Goal: Task Accomplishment & Management: Manage account settings

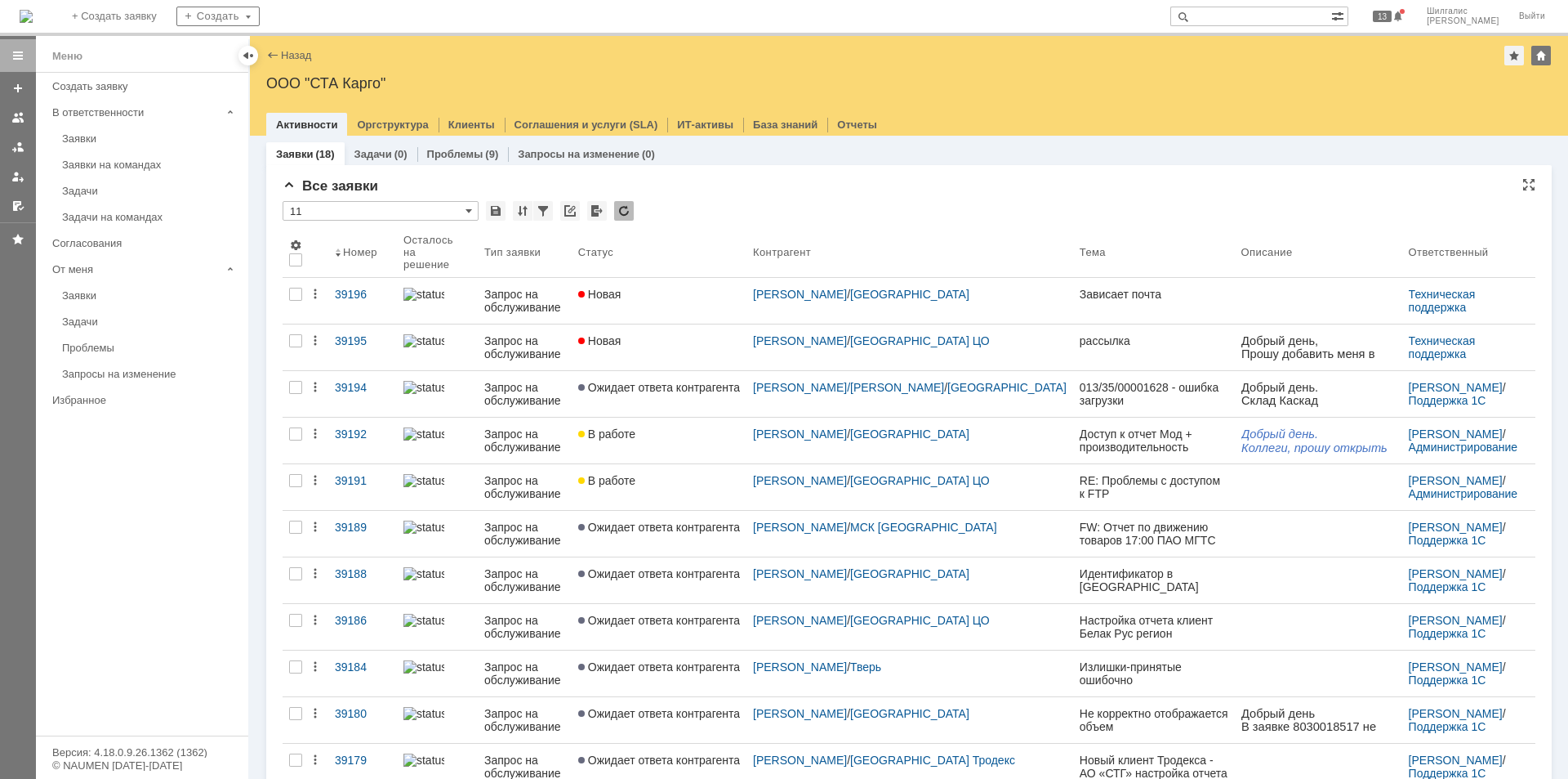
click at [699, 193] on div "Все заявки" at bounding box center [909, 186] width 1253 height 16
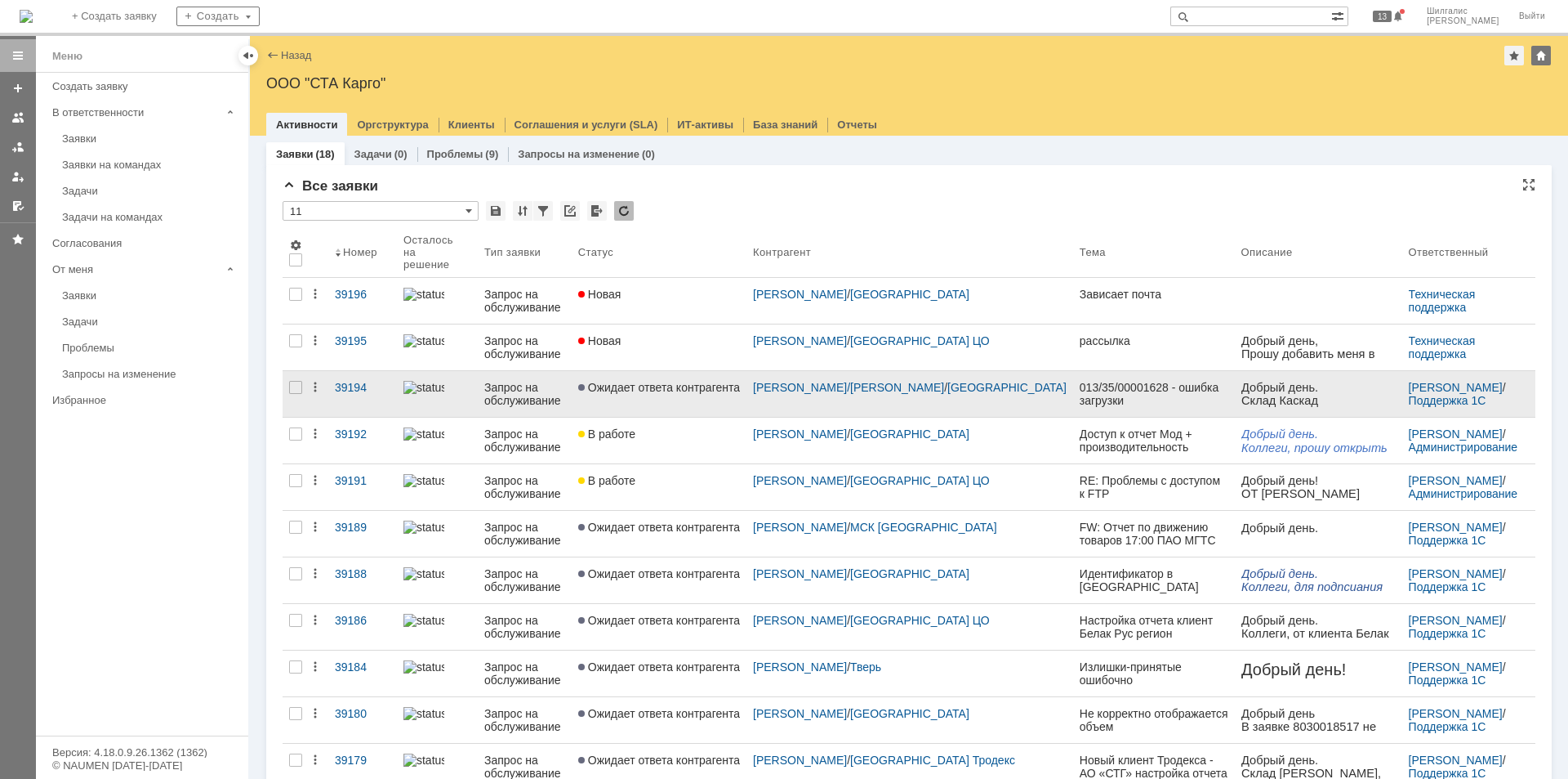
click at [692, 386] on link "Ожидает ответа контрагента" at bounding box center [659, 394] width 175 height 46
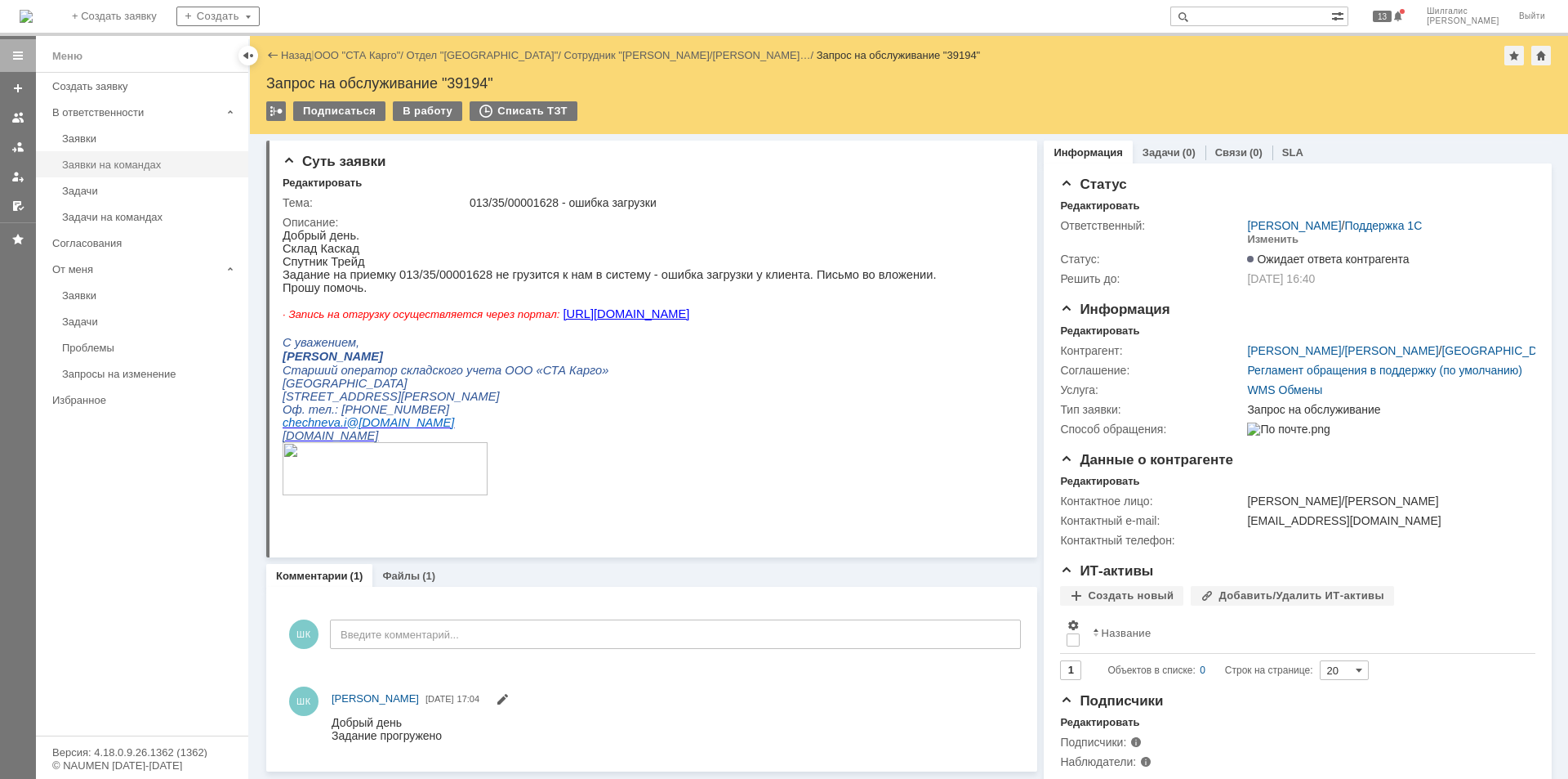
click at [96, 159] on div "Заявки на командах" at bounding box center [150, 164] width 176 height 13
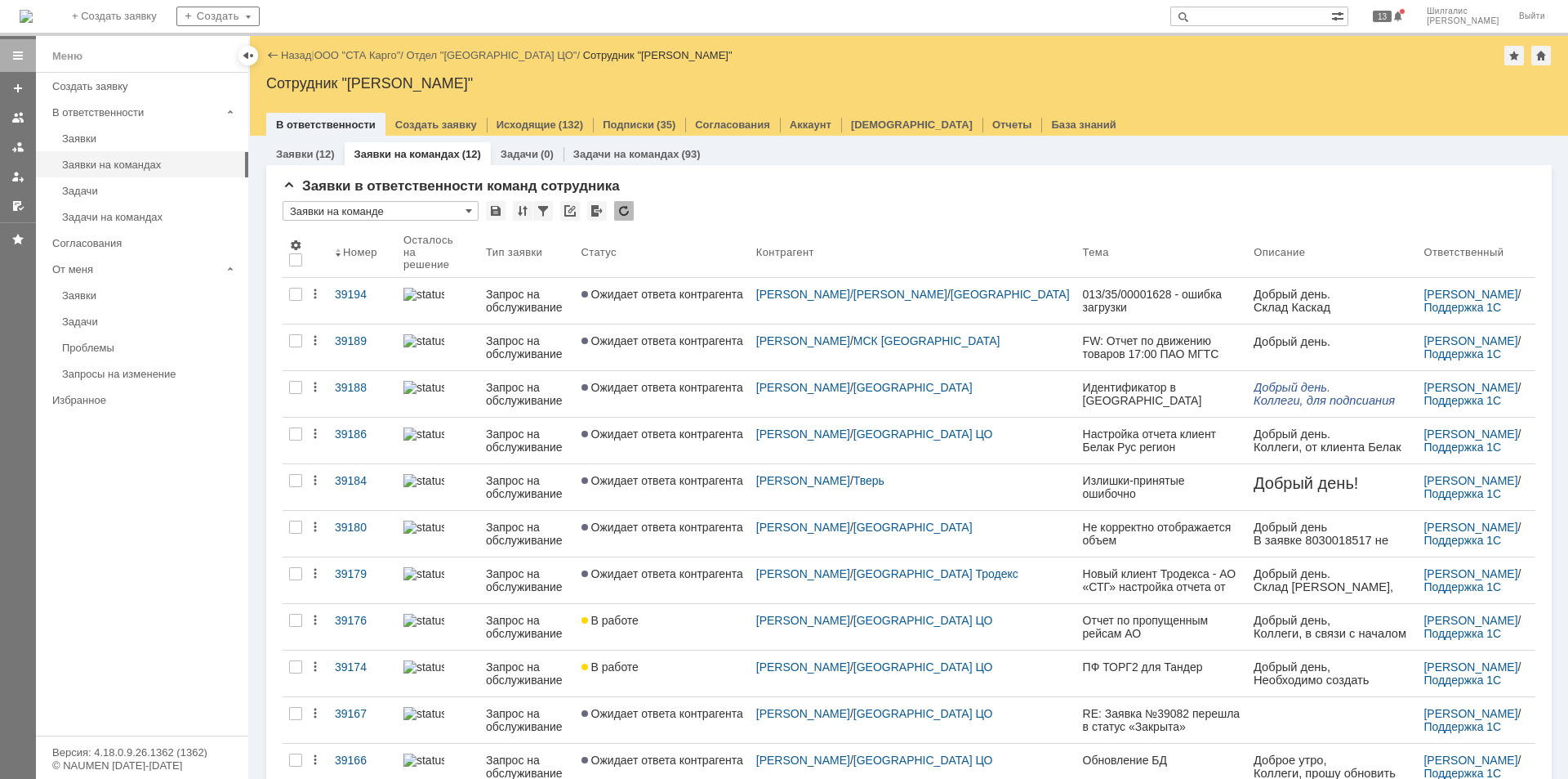
click at [364, 54] on link "ООО "СТА Карго"" at bounding box center [357, 56] width 86 height 13
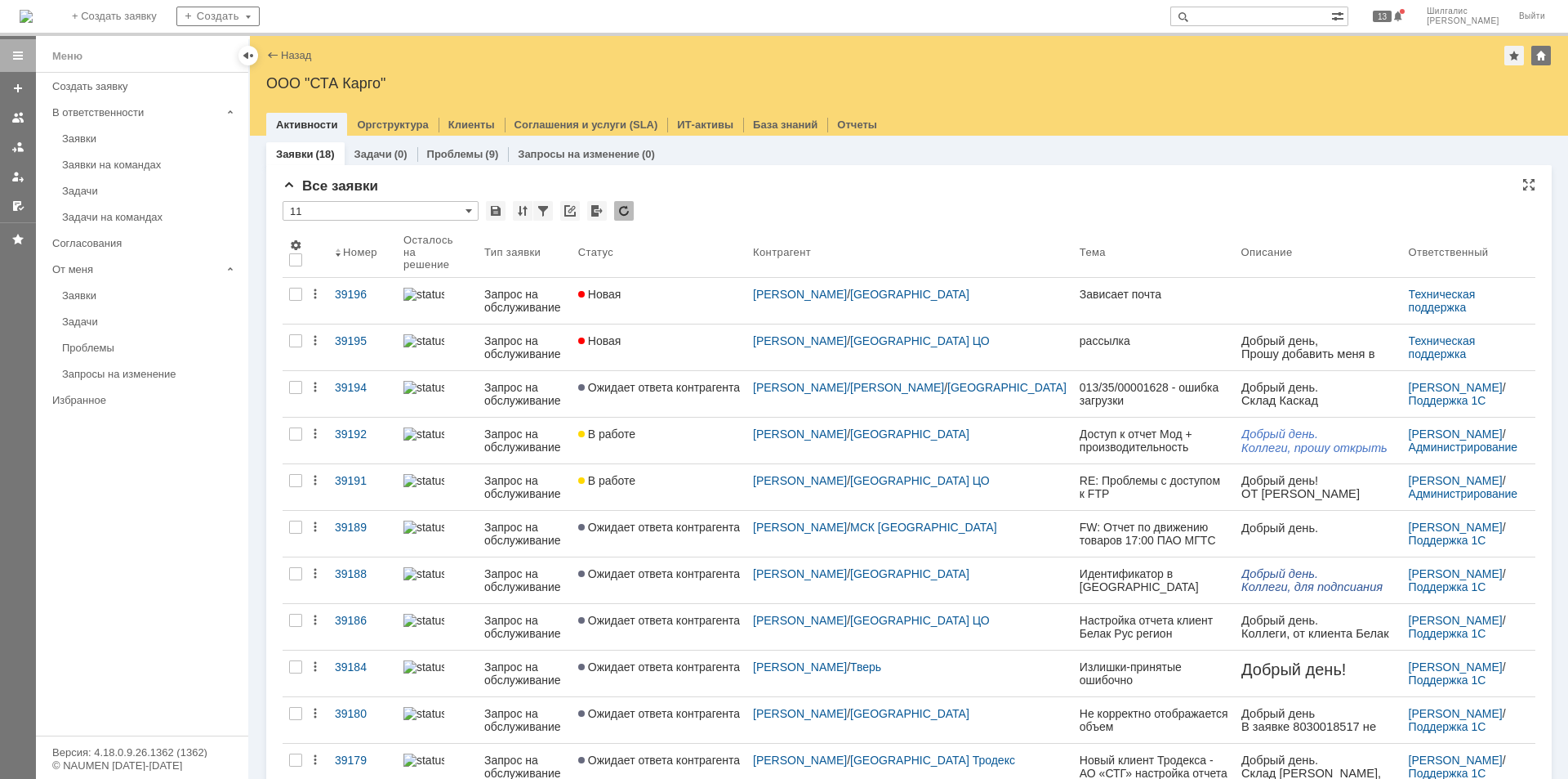
click at [807, 204] on div "* 11" at bounding box center [909, 212] width 1253 height 22
click at [869, 190] on div "Все заявки" at bounding box center [909, 186] width 1253 height 16
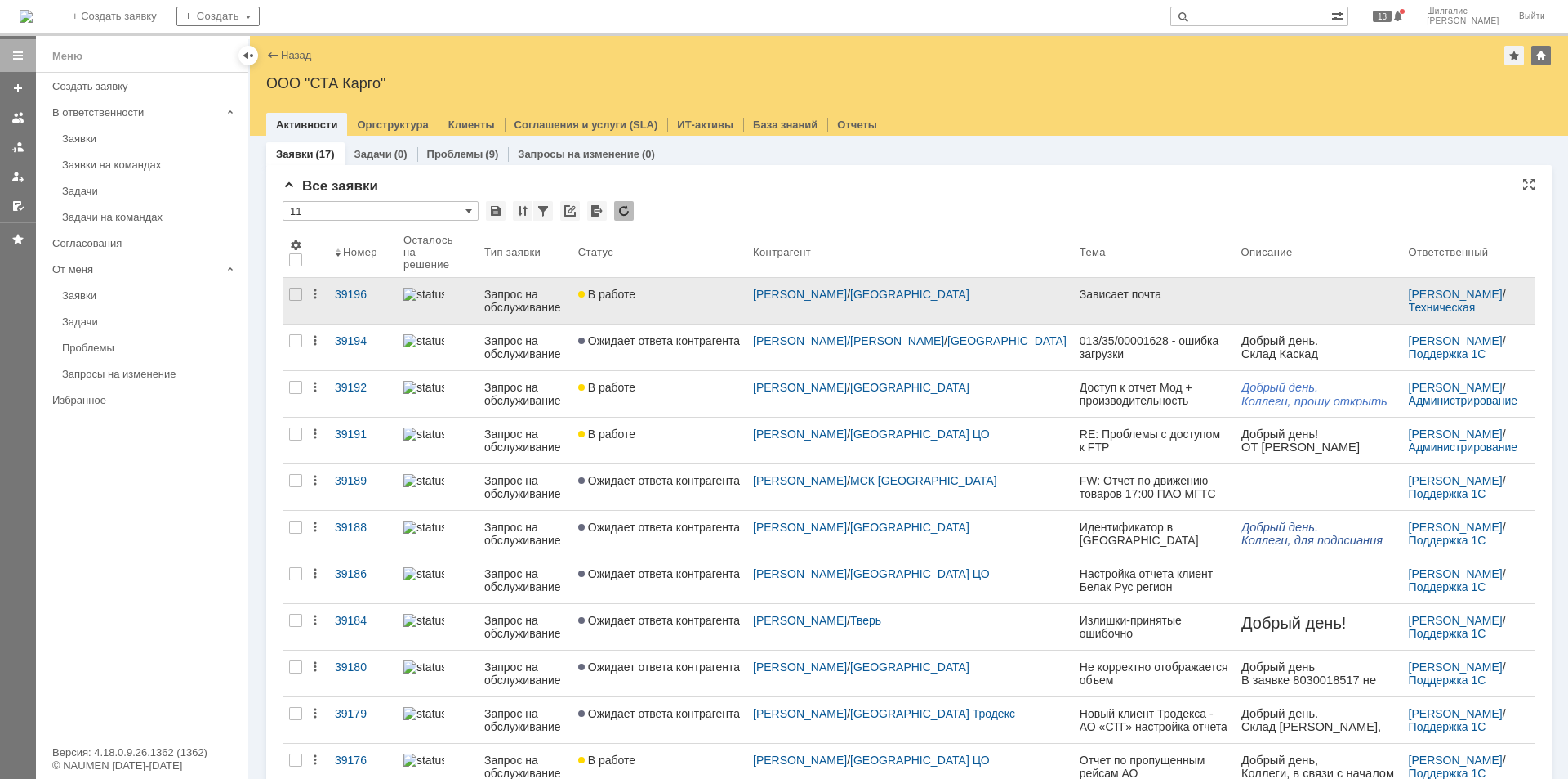
click at [673, 288] on div "В работе" at bounding box center [659, 294] width 162 height 13
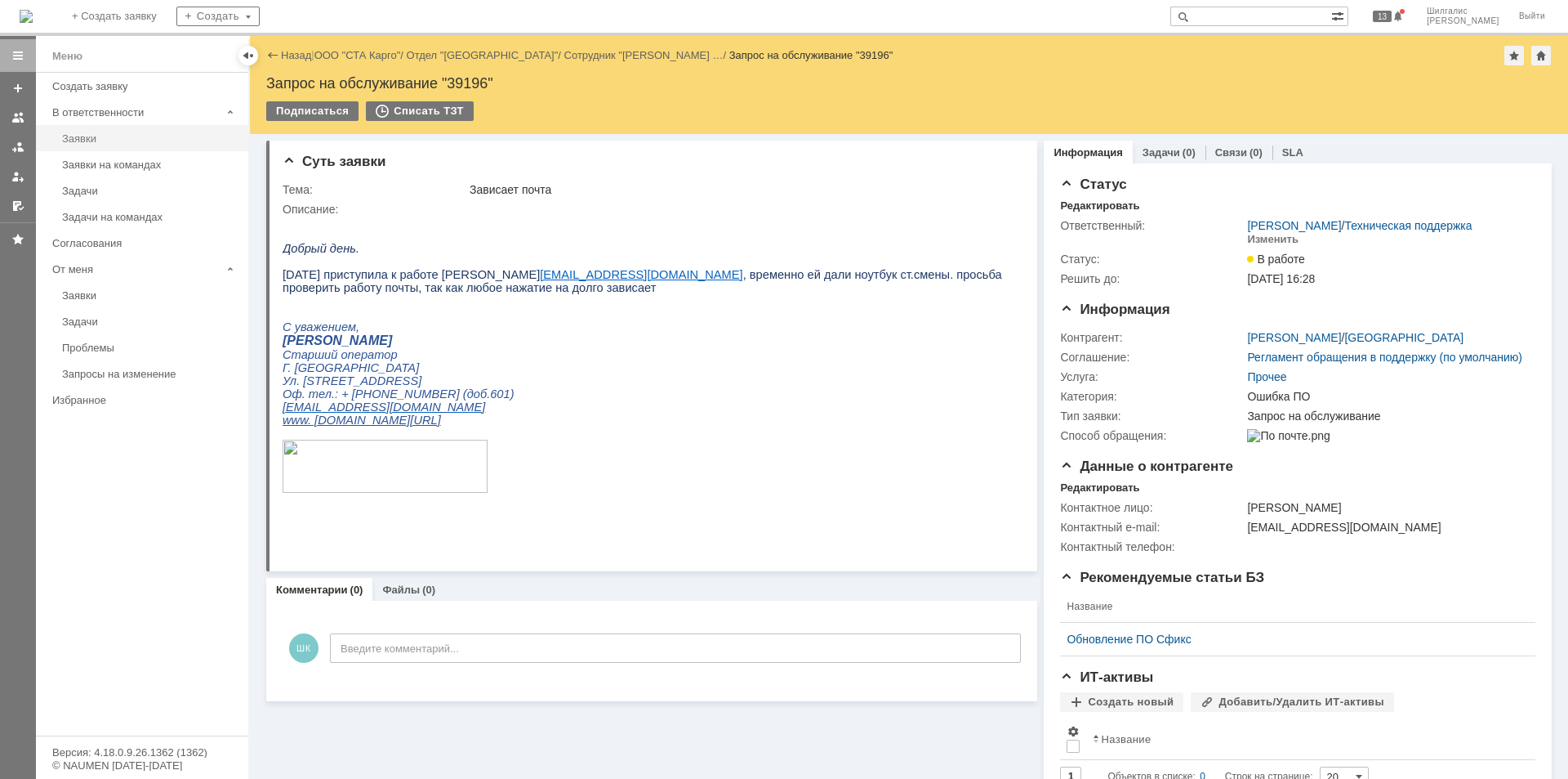
click at [106, 143] on div "Заявки" at bounding box center [150, 138] width 176 height 13
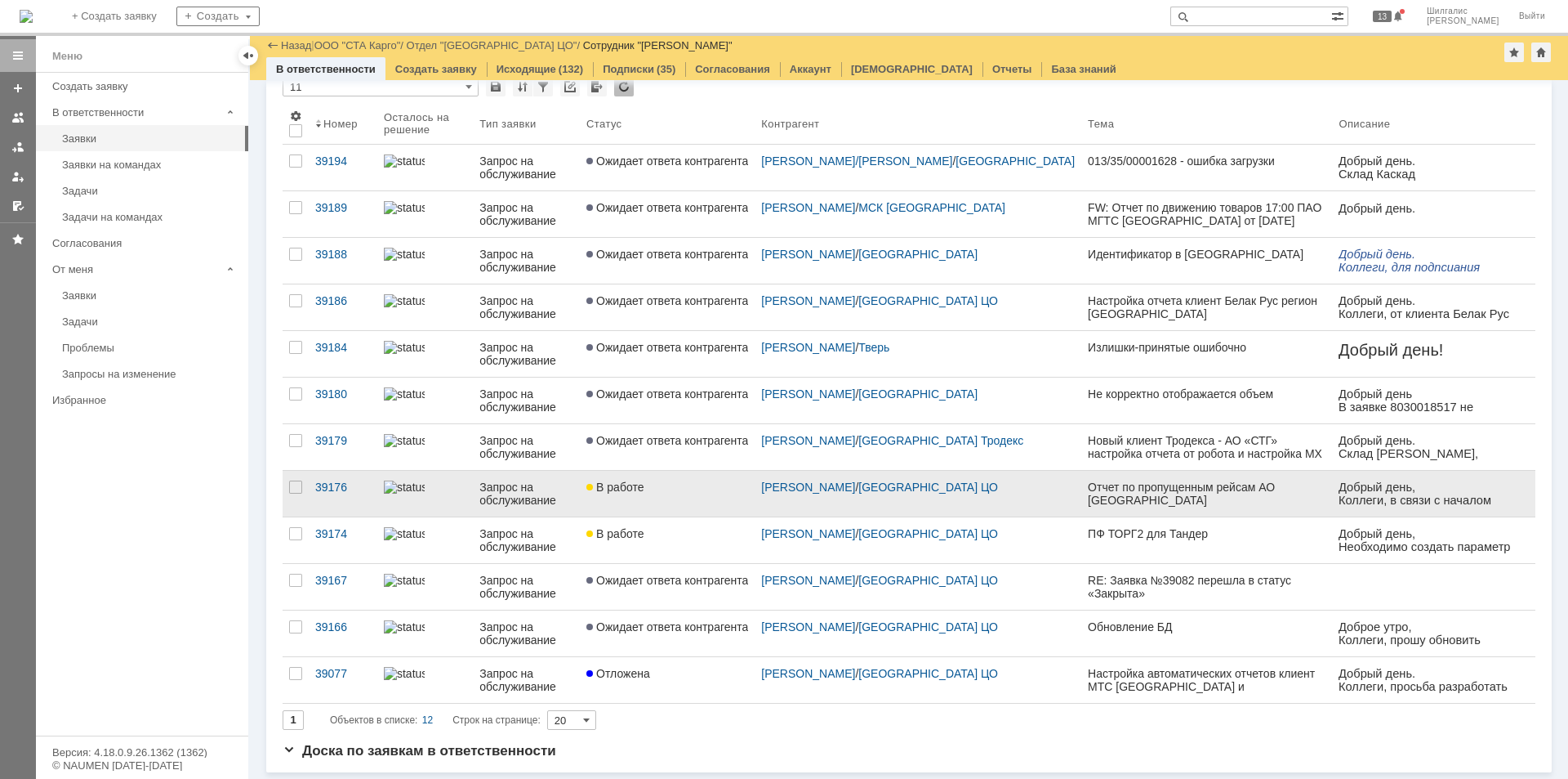
click at [703, 507] on link "В работе" at bounding box center [667, 493] width 175 height 46
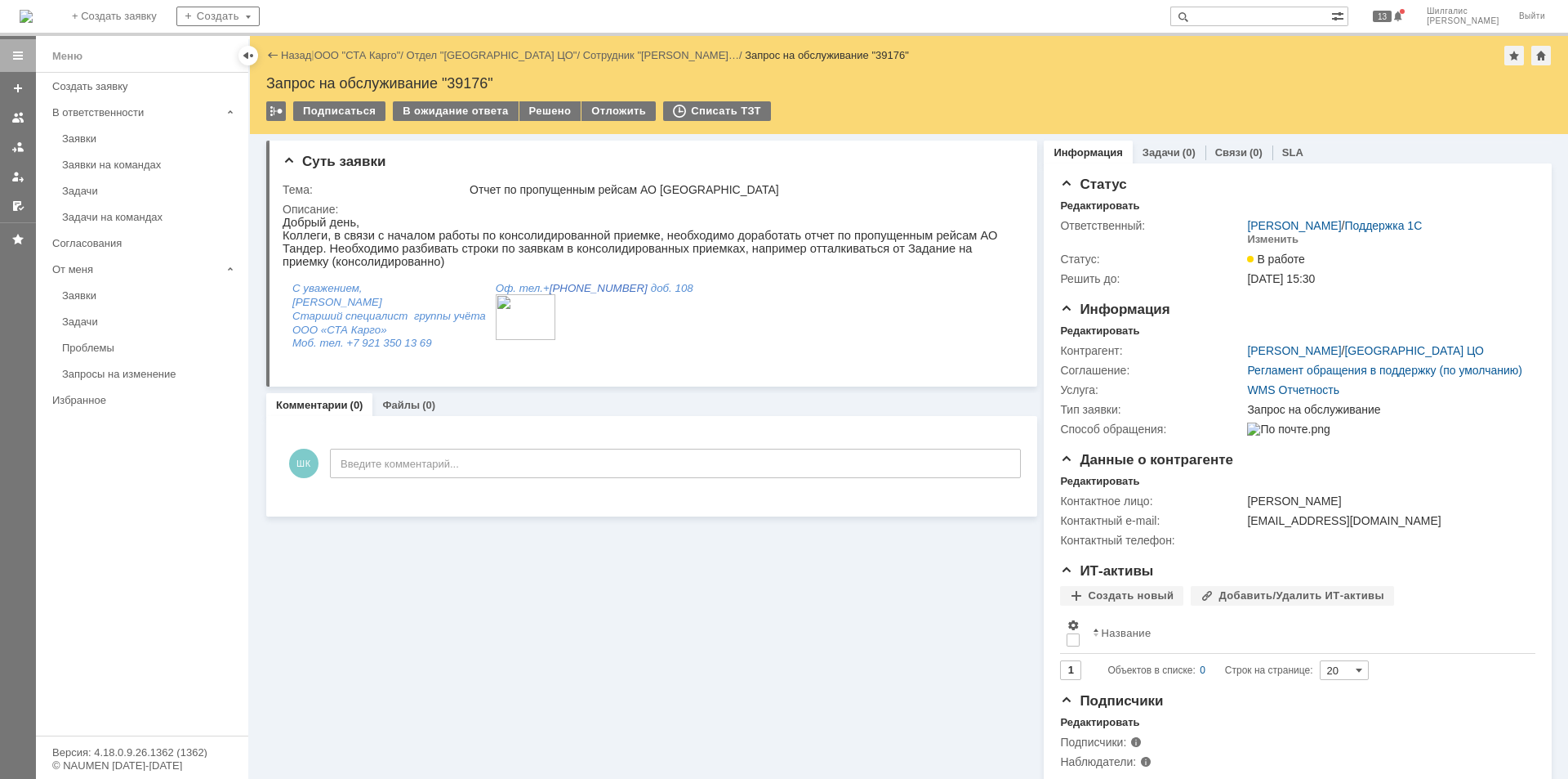
click at [1282, 146] on div "SLA" at bounding box center [1292, 152] width 40 height 23
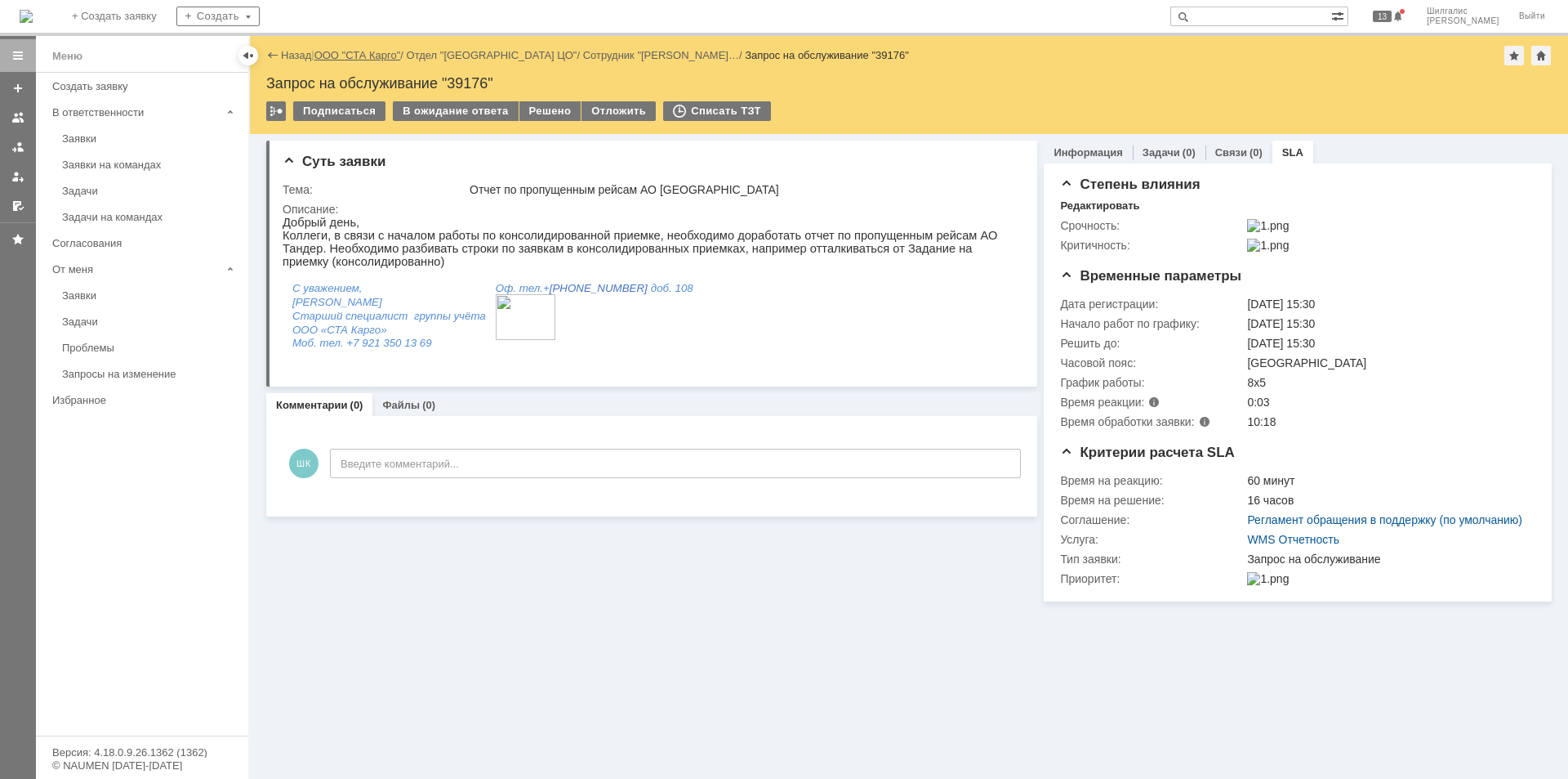
click at [353, 55] on link "ООО "СТА Карго"" at bounding box center [357, 56] width 86 height 13
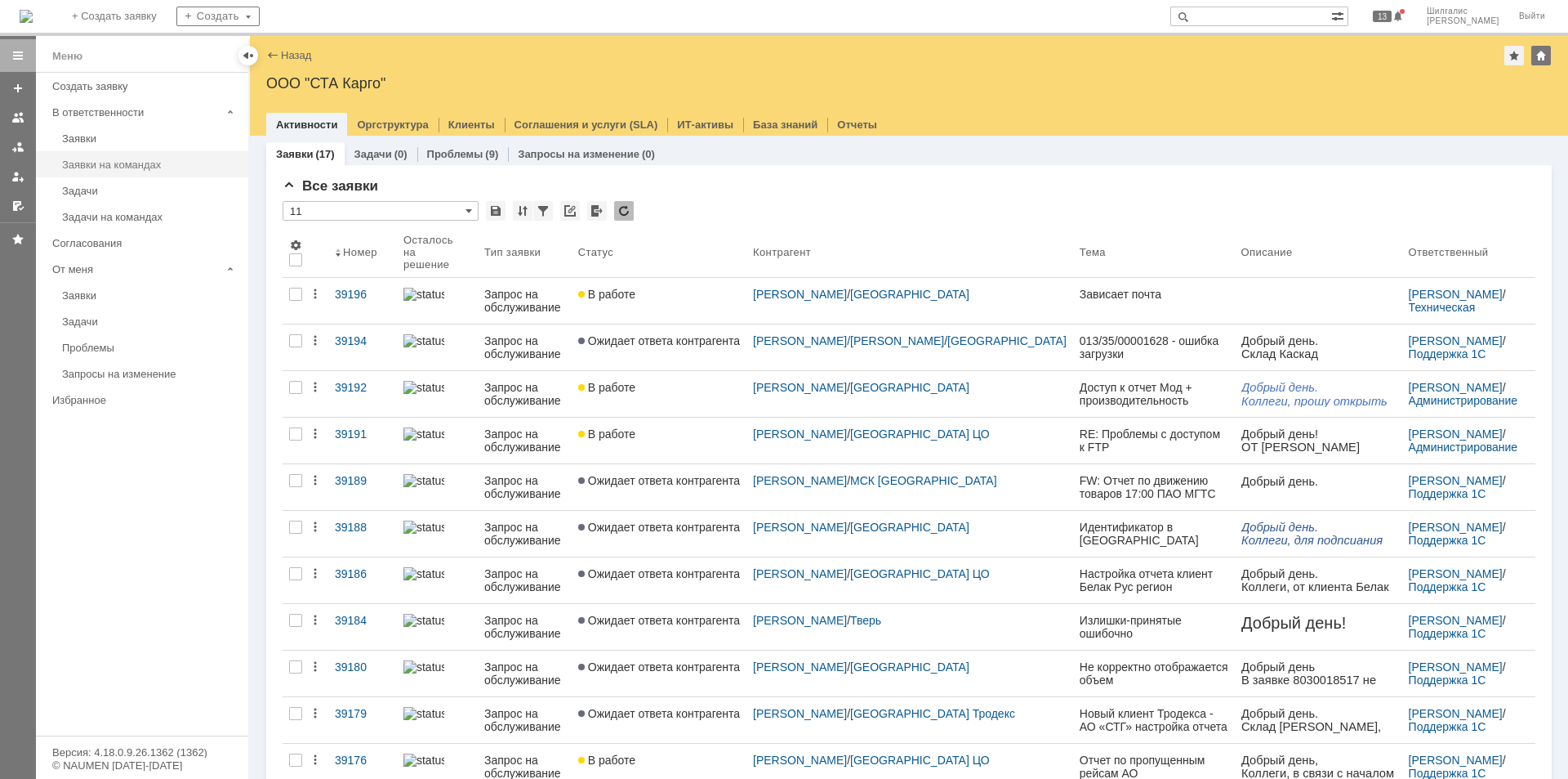
click at [124, 159] on div "Заявки на командах" at bounding box center [150, 164] width 176 height 13
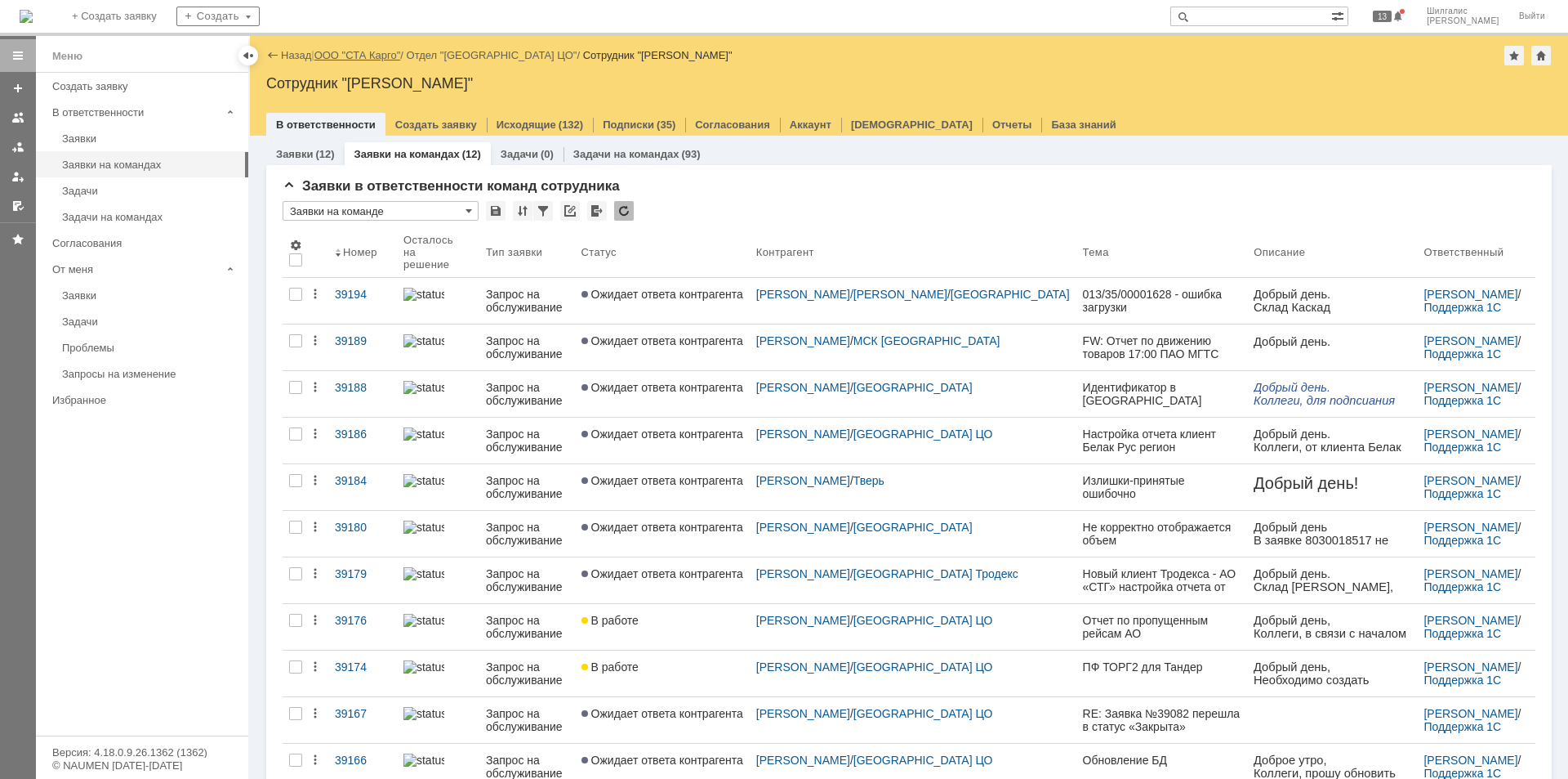
click at [355, 58] on link "ООО "СТА Карго"" at bounding box center [357, 56] width 86 height 13
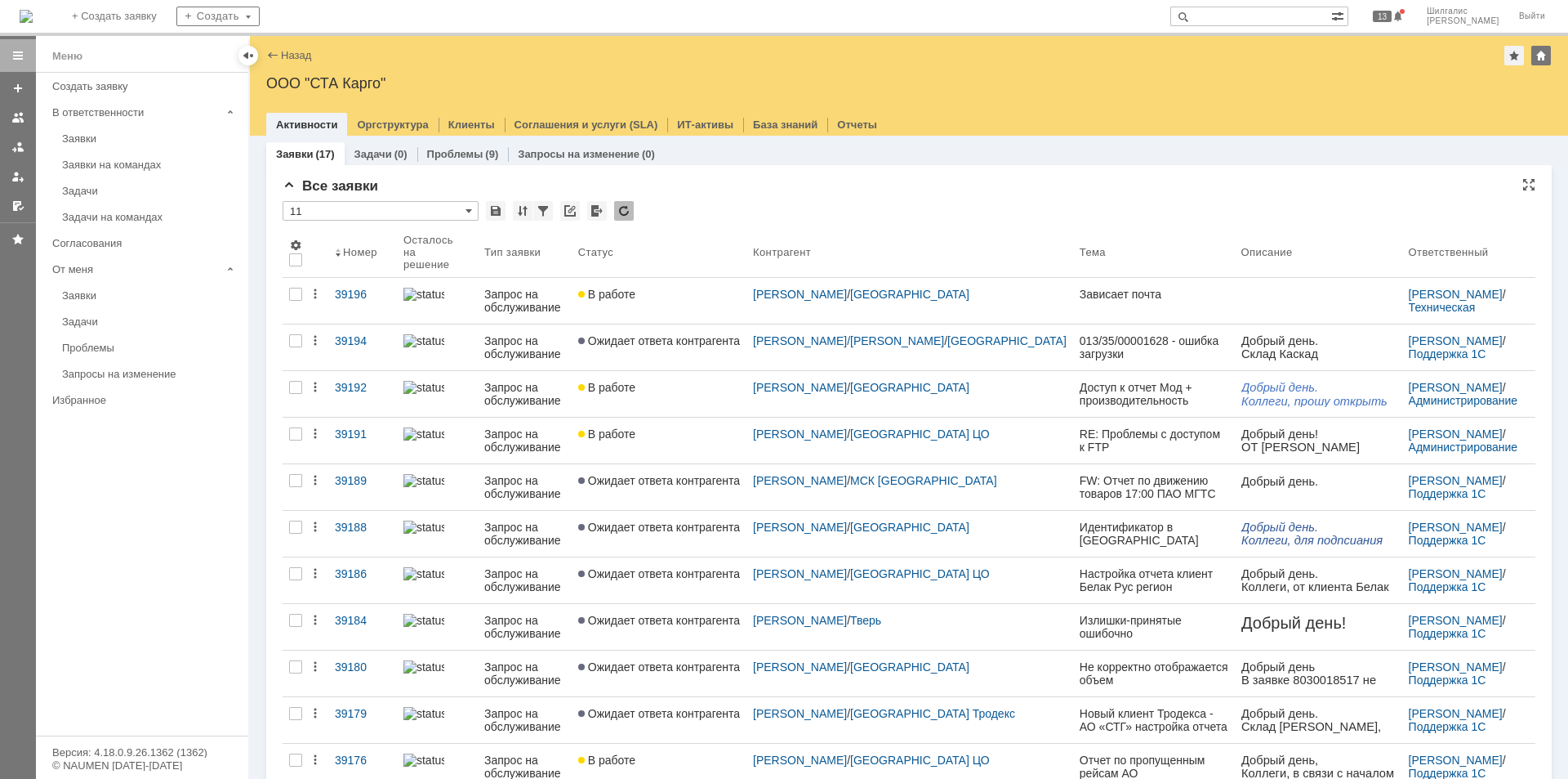
click at [780, 185] on div "Все заявки" at bounding box center [909, 186] width 1253 height 16
click at [791, 204] on div "* 11" at bounding box center [909, 212] width 1253 height 22
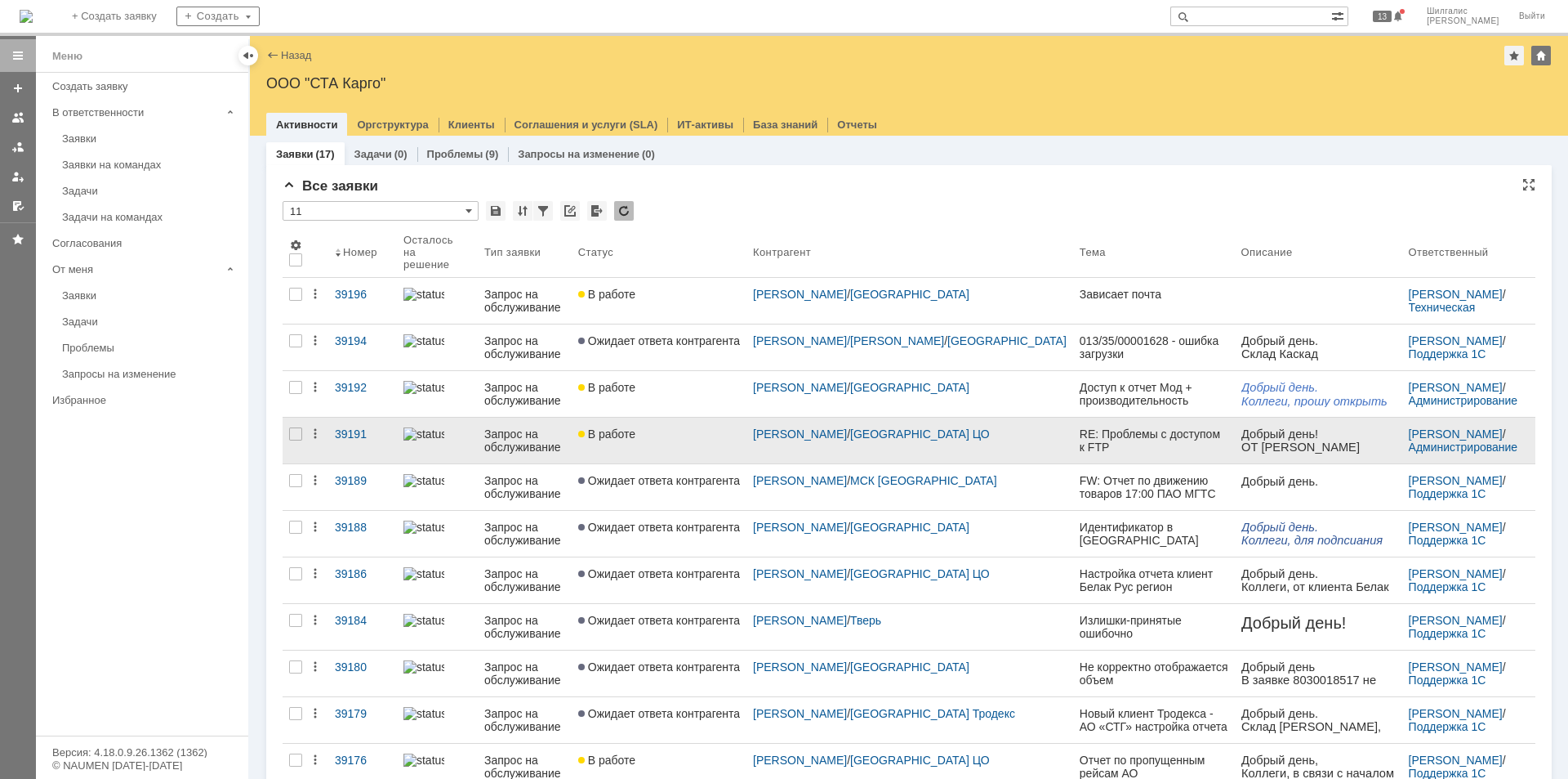
click at [709, 430] on div "В работе" at bounding box center [659, 434] width 162 height 13
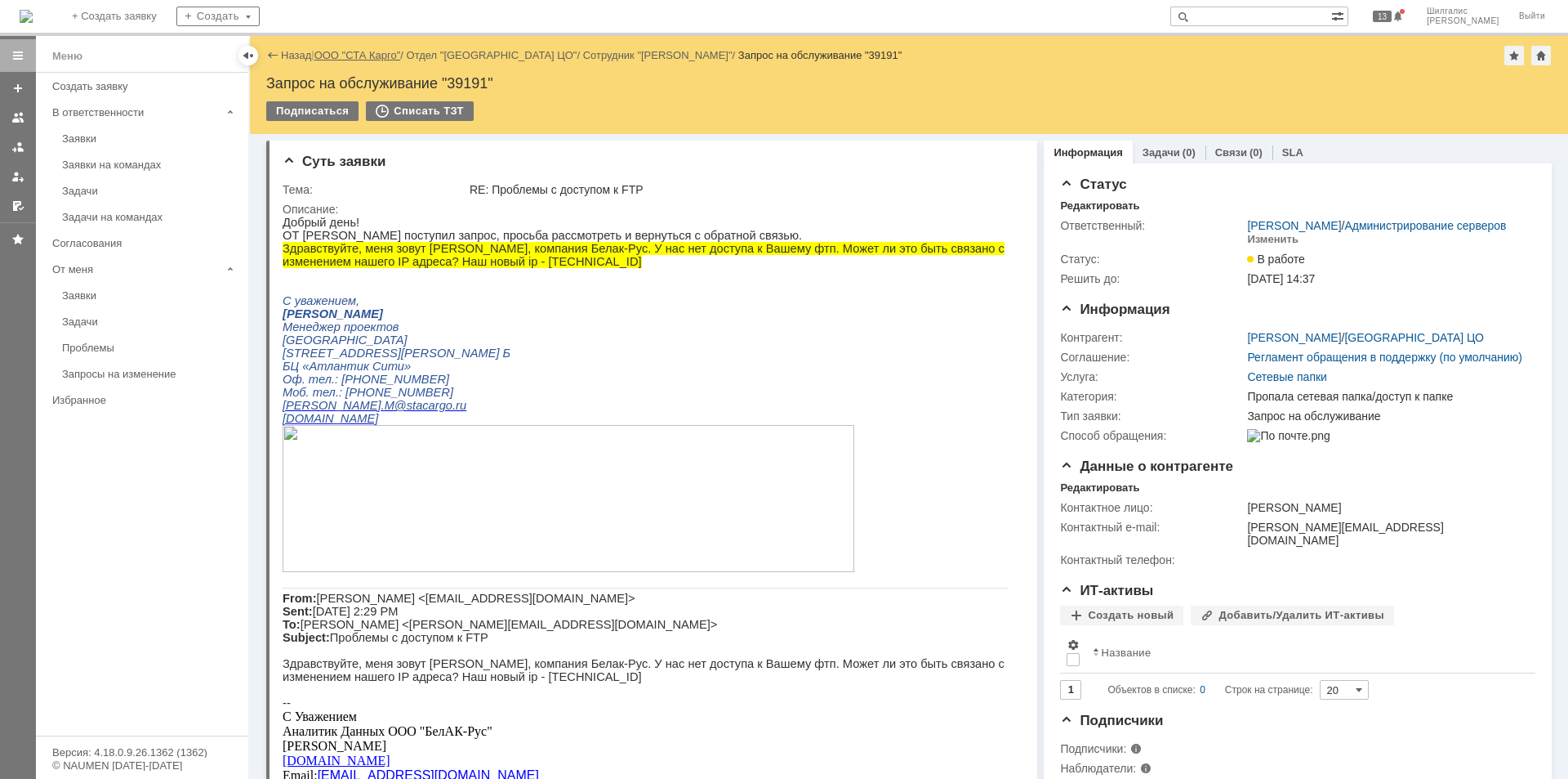
click at [356, 56] on link "ООО "СТА Карго"" at bounding box center [357, 56] width 86 height 13
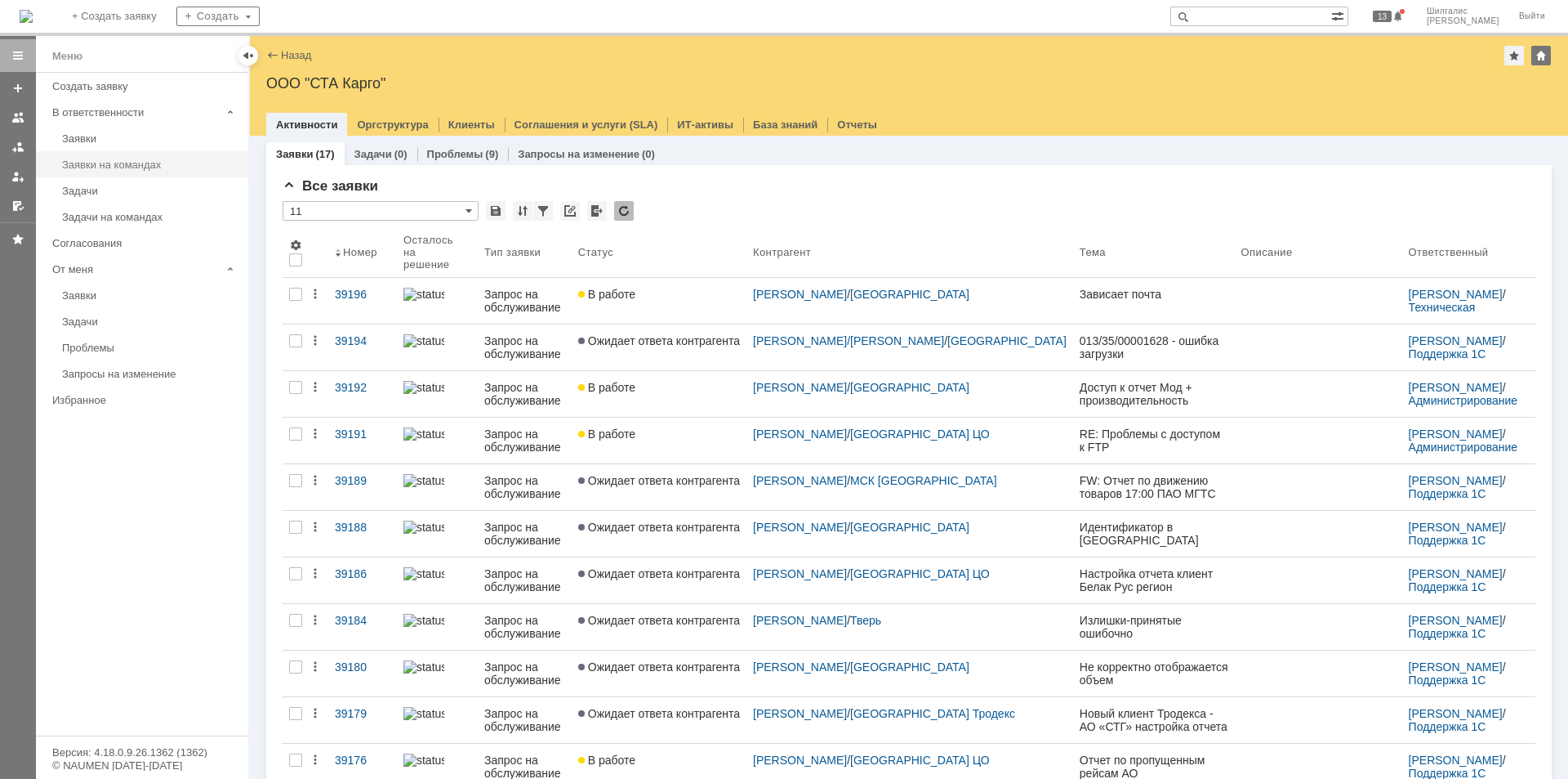
click at [137, 158] on link "Заявки на командах" at bounding box center [150, 164] width 189 height 25
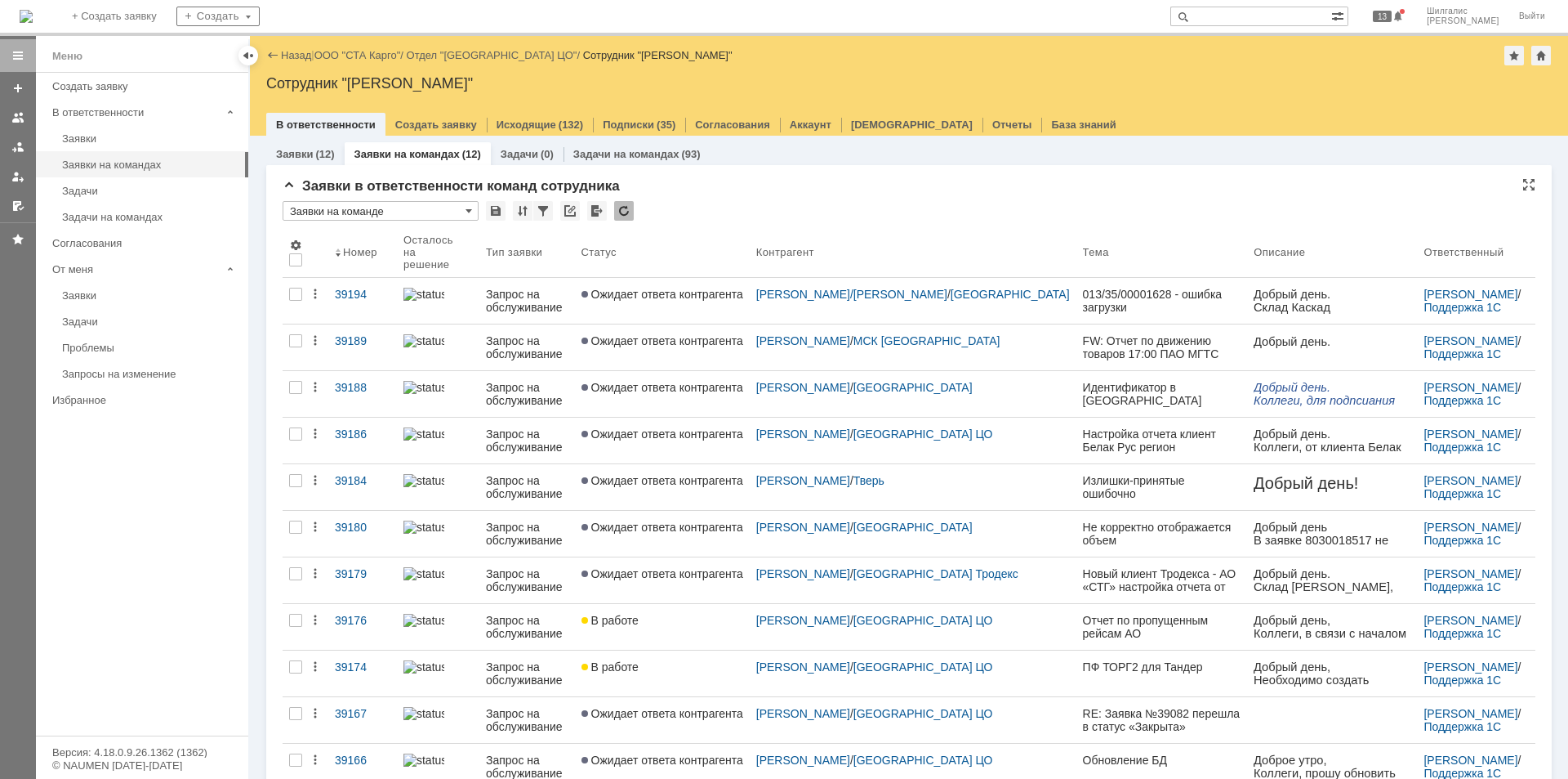
click at [706, 204] on div "* Заявки на команде" at bounding box center [909, 212] width 1253 height 22
click at [375, 53] on link "ООО "СТА Карго"" at bounding box center [357, 56] width 86 height 13
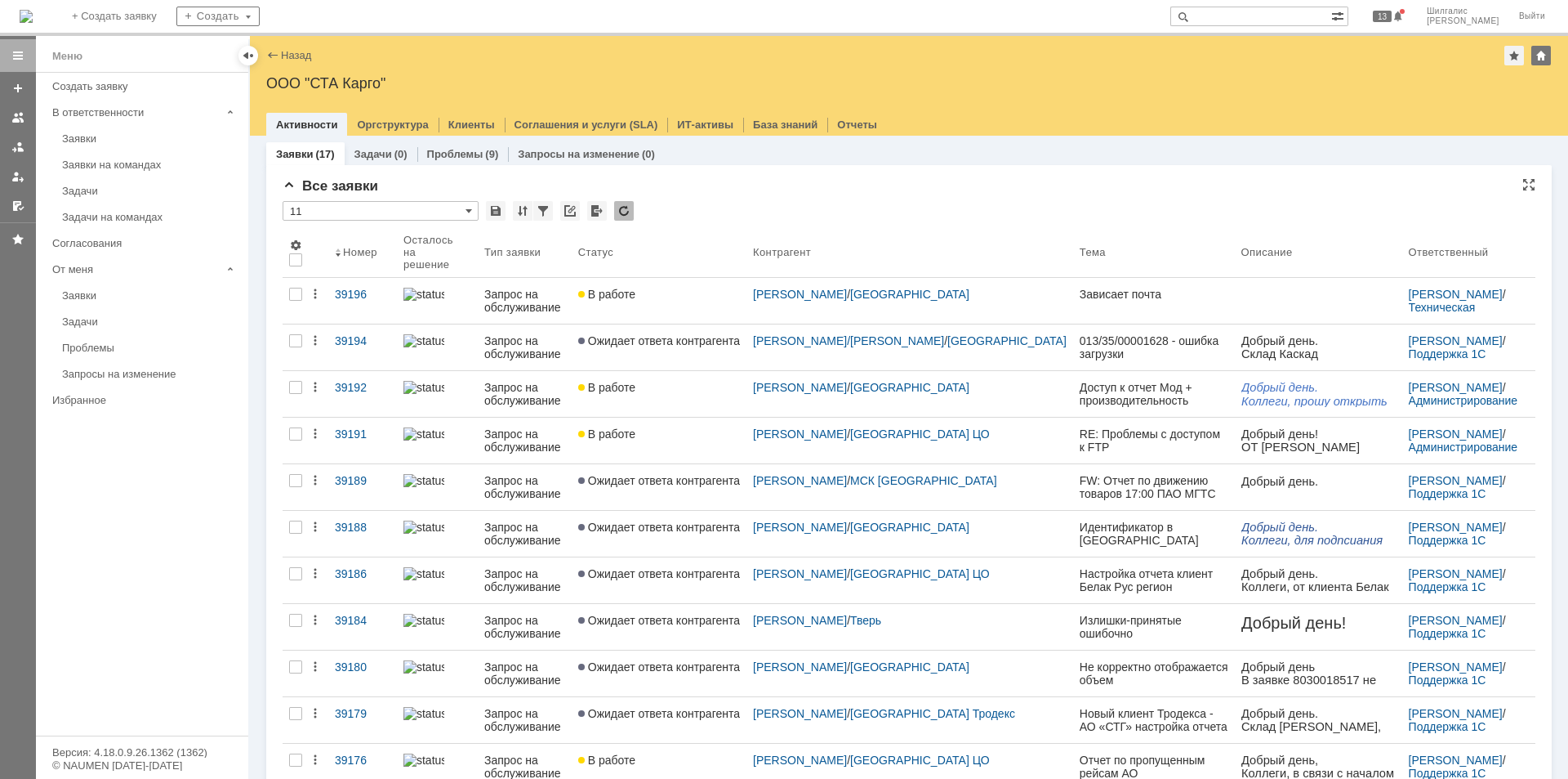
click at [973, 194] on div "Все заявки * 11 Результаты поиска: 1 Объектов в списке: 17 Строк на странице: 2…" at bounding box center [909, 643] width 1253 height 931
click at [702, 203] on div "* 11" at bounding box center [909, 212] width 1253 height 22
